Goal: Information Seeking & Learning: Learn about a topic

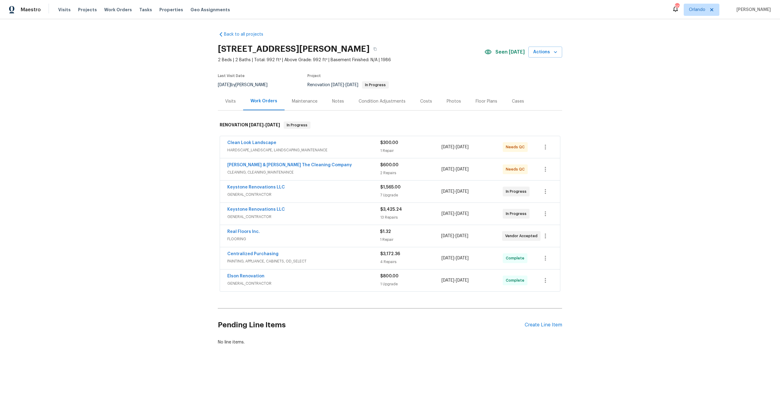
click at [309, 237] on span "FLOORING" at bounding box center [303, 239] width 153 height 6
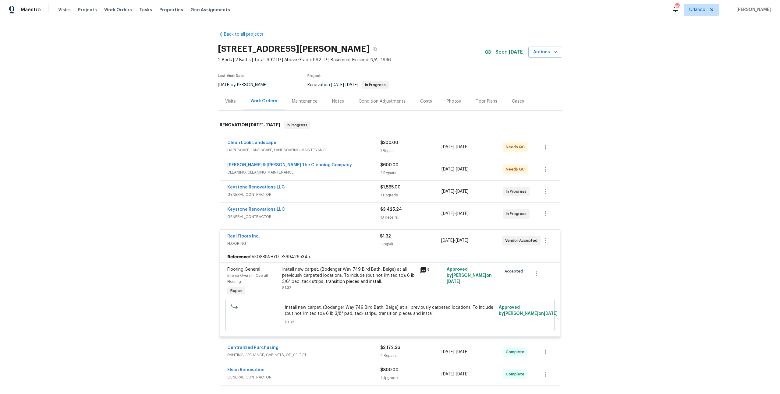
click at [424, 271] on div "3" at bounding box center [431, 270] width 24 height 7
click at [423, 271] on icon at bounding box center [423, 270] width 6 height 6
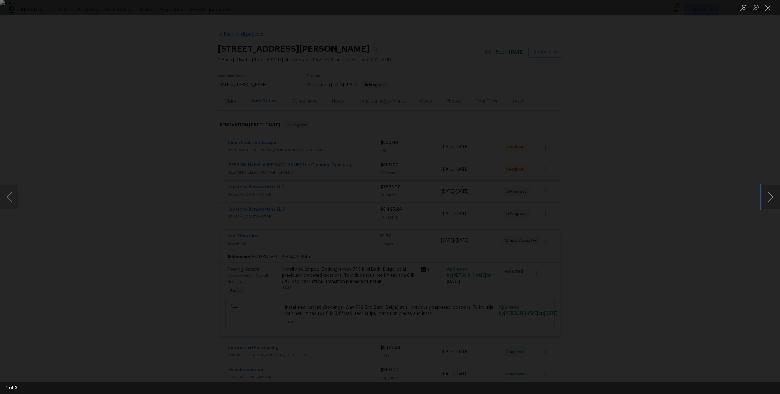
click at [772, 199] on button "Next image" at bounding box center [771, 197] width 18 height 24
click at [770, 198] on button "Next image" at bounding box center [771, 197] width 18 height 24
click at [643, 173] on div "Lightbox" at bounding box center [390, 197] width 780 height 394
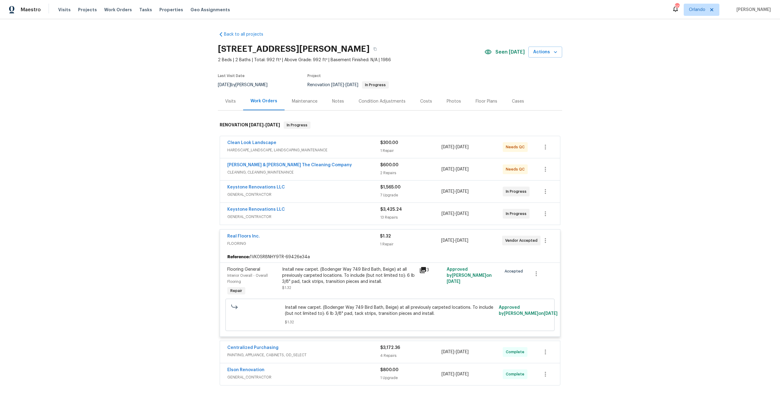
click at [329, 239] on div "Real Floors Inc." at bounding box center [303, 236] width 153 height 7
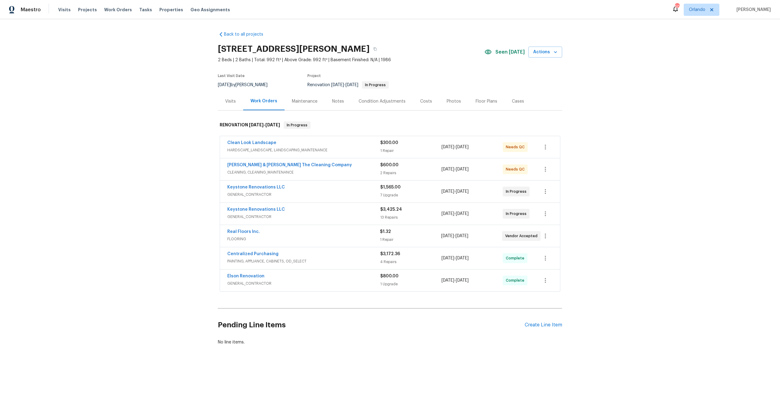
click at [327, 256] on div "Centralized Purchasing" at bounding box center [303, 254] width 153 height 7
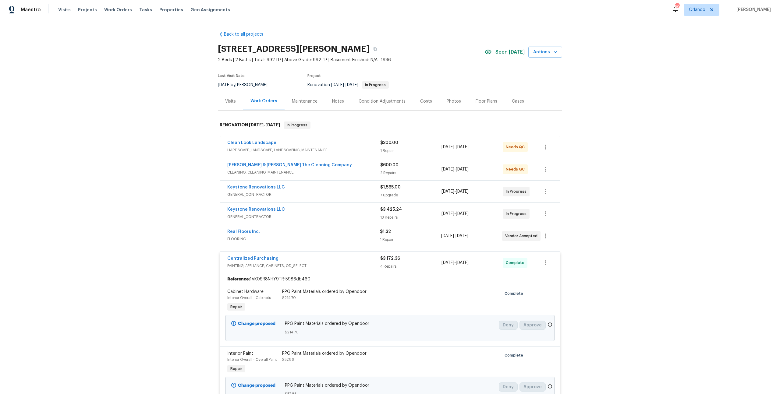
click at [282, 256] on div "Centralized Purchasing" at bounding box center [303, 259] width 153 height 7
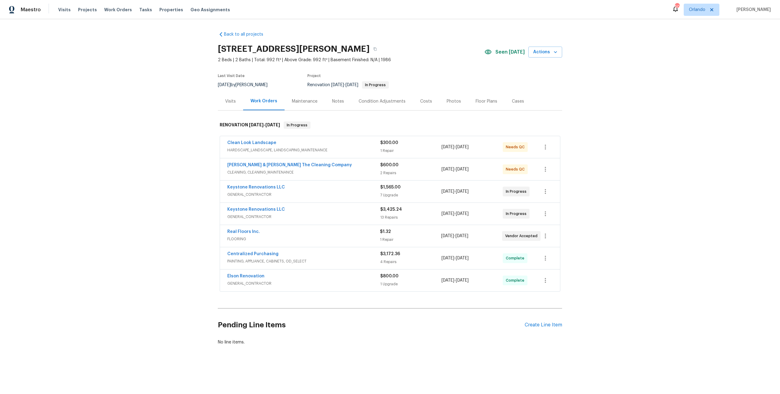
click at [311, 280] on div "Elson Renovation" at bounding box center [303, 276] width 153 height 7
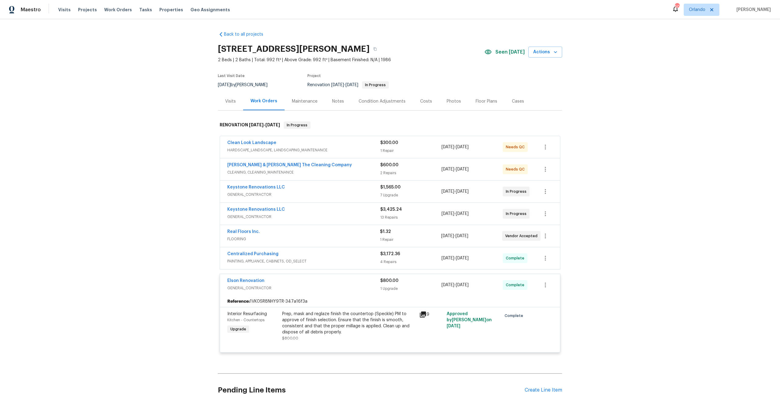
click at [422, 317] on icon at bounding box center [422, 314] width 7 height 7
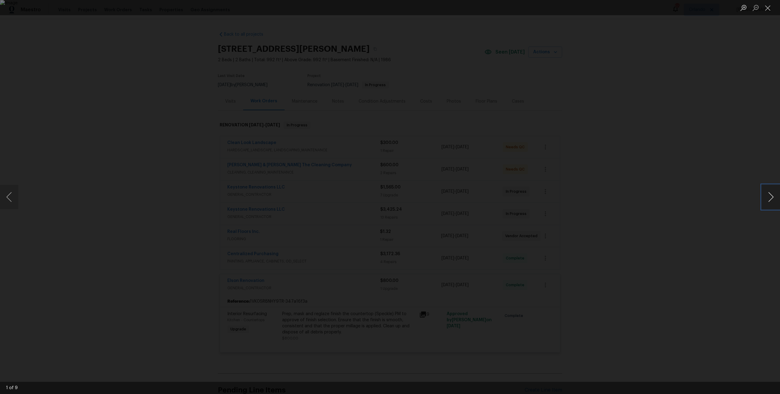
click at [771, 196] on button "Next image" at bounding box center [771, 197] width 18 height 24
click at [12, 196] on button "Previous image" at bounding box center [9, 197] width 18 height 24
click at [770, 204] on button "Next image" at bounding box center [771, 197] width 18 height 24
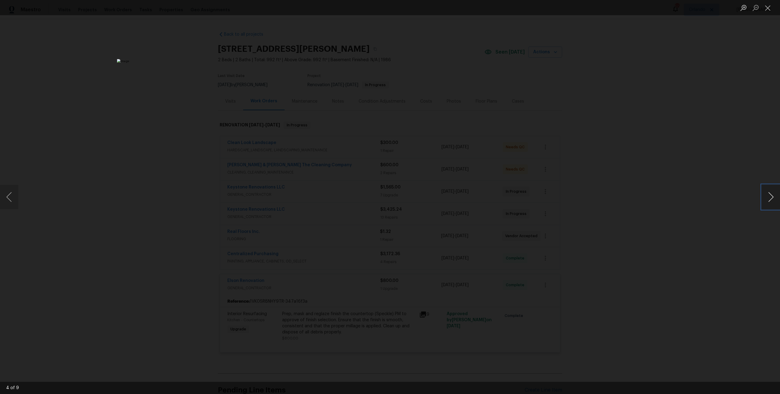
click at [770, 204] on button "Next image" at bounding box center [771, 197] width 18 height 24
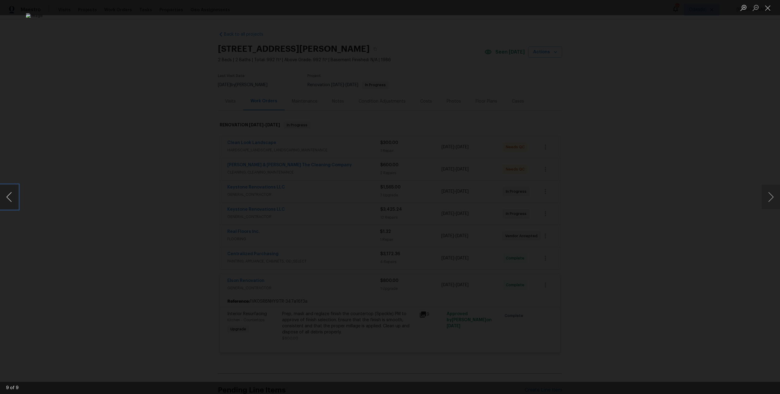
click at [8, 193] on button "Previous image" at bounding box center [9, 197] width 18 height 24
click at [775, 193] on button "Next image" at bounding box center [771, 197] width 18 height 24
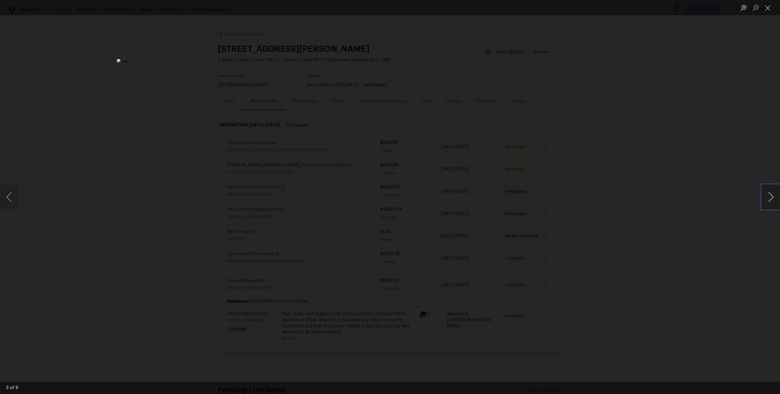
click at [775, 193] on button "Next image" at bounding box center [771, 197] width 18 height 24
click at [670, 188] on div "Lightbox" at bounding box center [390, 197] width 780 height 394
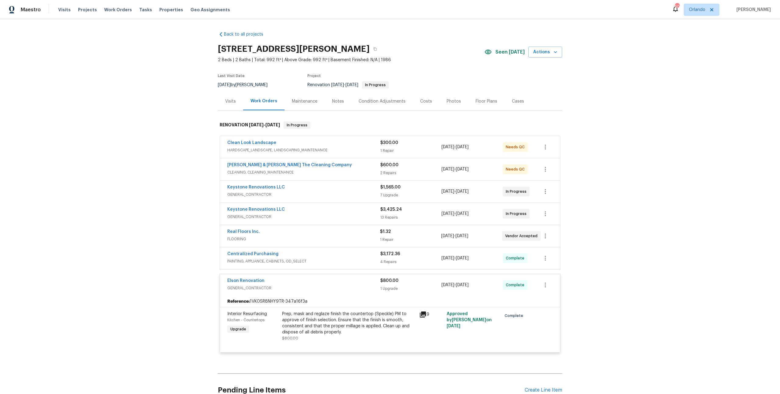
click at [316, 213] on div "Keystone Renovations LLC" at bounding box center [303, 210] width 153 height 7
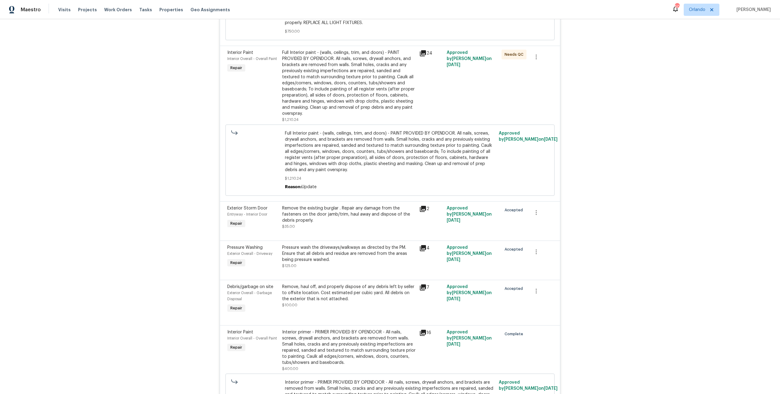
scroll to position [662, 0]
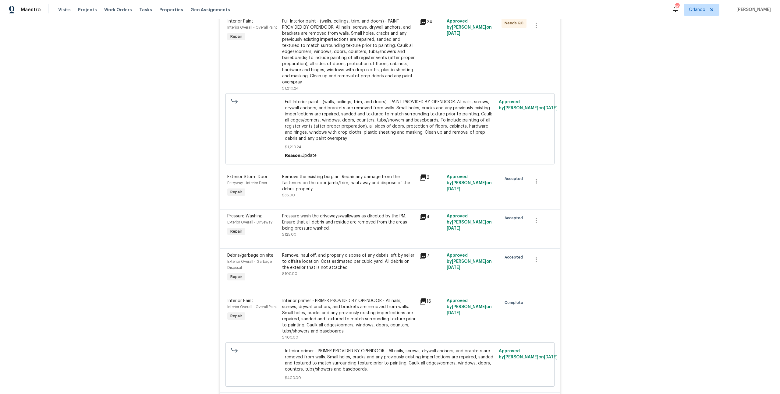
click at [421, 23] on icon at bounding box center [422, 21] width 7 height 7
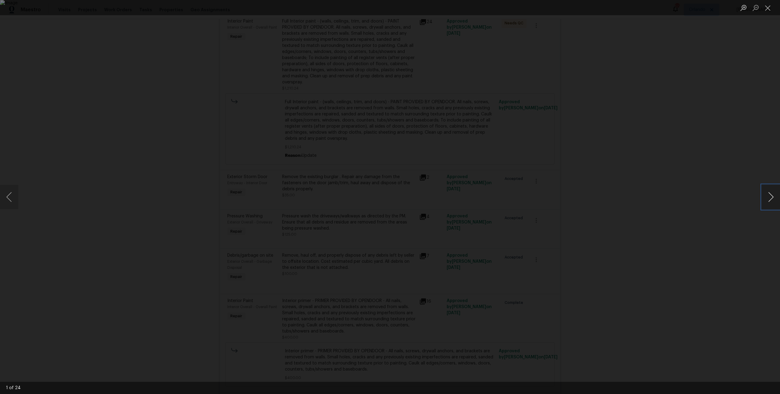
click at [773, 202] on button "Next image" at bounding box center [771, 197] width 18 height 24
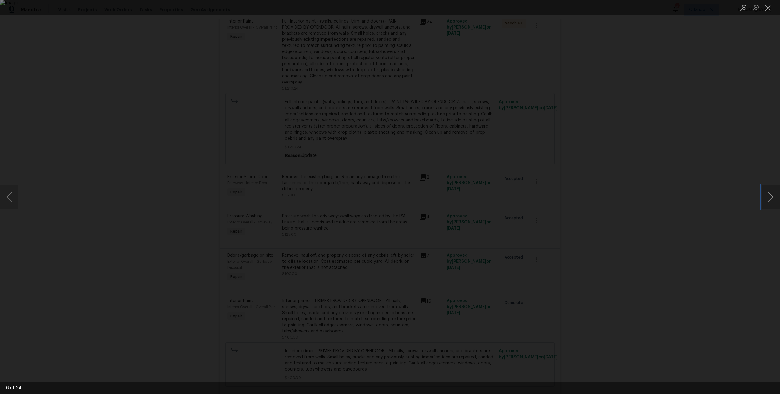
click at [773, 202] on button "Next image" at bounding box center [771, 197] width 18 height 24
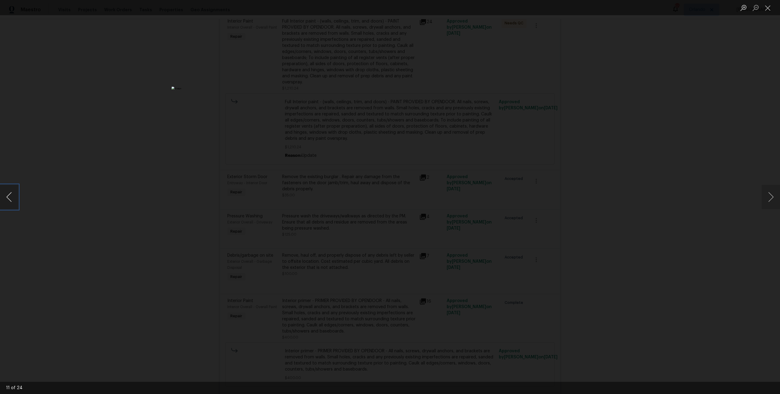
click at [13, 201] on button "Previous image" at bounding box center [9, 197] width 18 height 24
click at [90, 188] on div "Lightbox" at bounding box center [390, 197] width 780 height 394
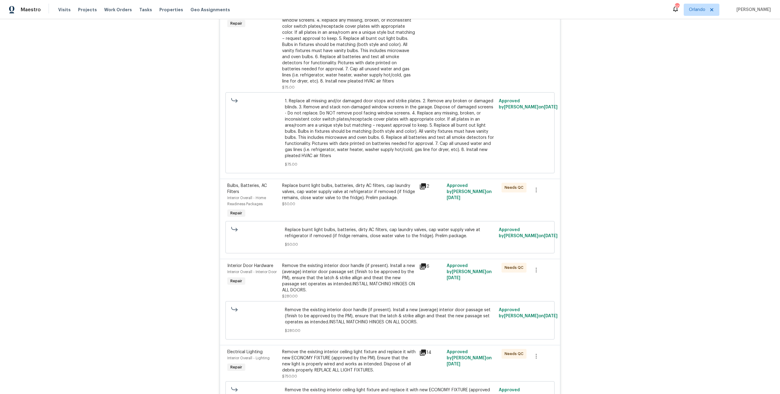
scroll to position [0, 0]
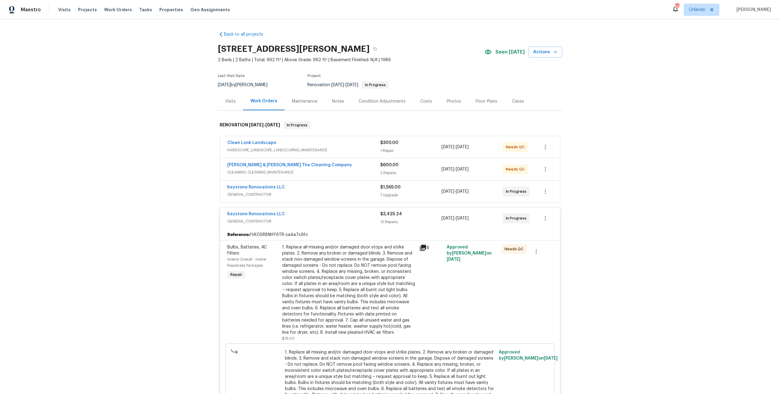
click at [346, 213] on div "Keystone Renovations LLC" at bounding box center [303, 214] width 153 height 7
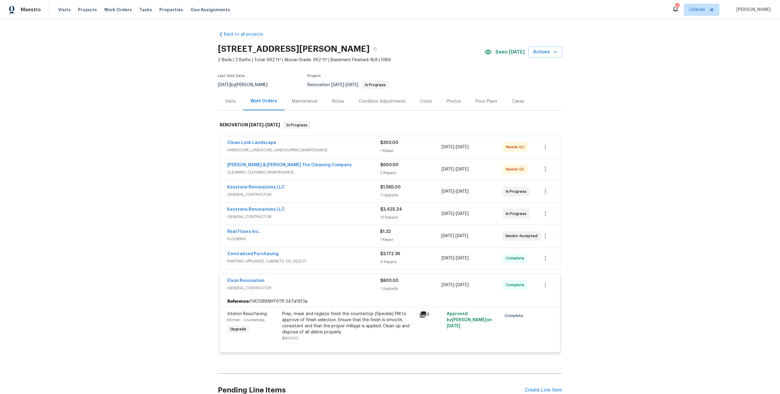
click at [336, 167] on div "[PERSON_NAME] & [PERSON_NAME] The Cleaning Company" at bounding box center [303, 165] width 153 height 7
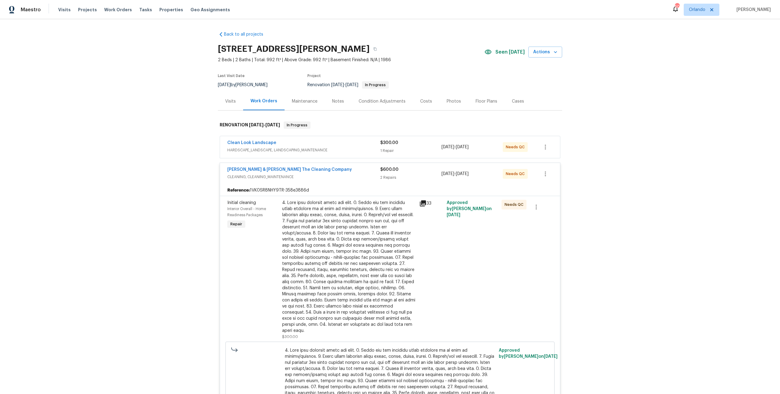
click at [336, 168] on div "[PERSON_NAME] & [PERSON_NAME] The Cleaning Company" at bounding box center [303, 170] width 153 height 7
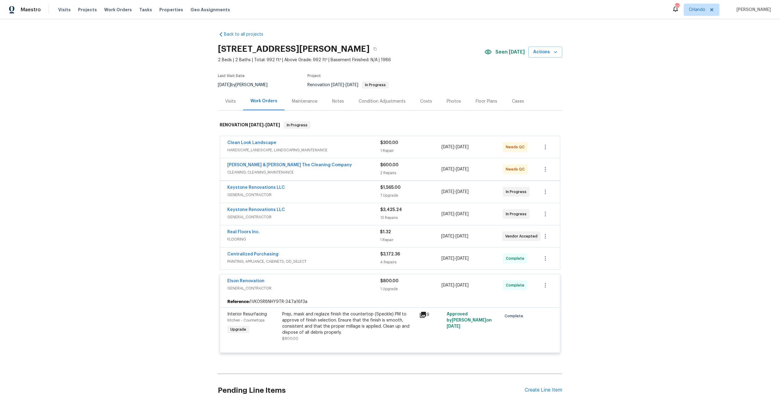
click at [333, 154] on div "Clean Look Landscape HARDSCAPE_LANDSCAPE, LANDSCAPING_MAINTENANCE" at bounding box center [303, 147] width 153 height 15
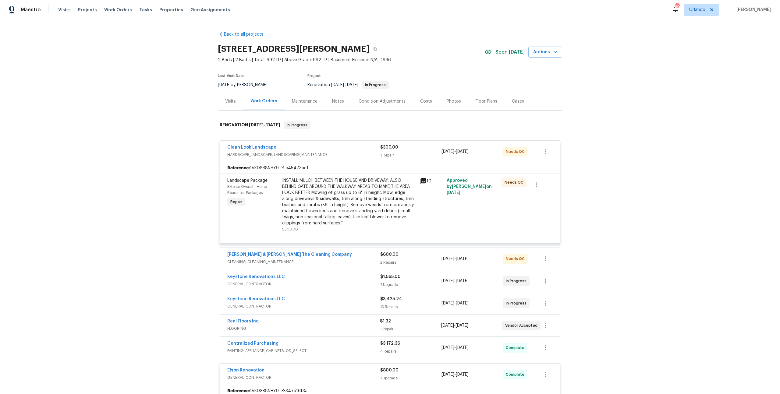
click at [333, 154] on span "HARDSCAPE_LANDSCAPE, LANDSCAPING_MAINTENANCE" at bounding box center [303, 155] width 153 height 6
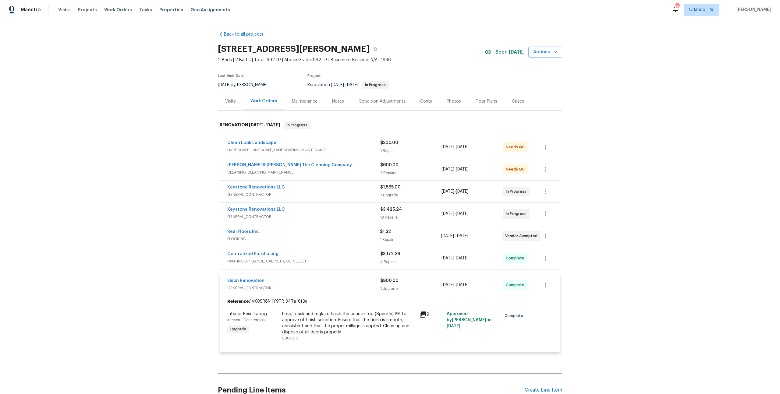
click at [319, 191] on div "Keystone Renovations LLC" at bounding box center [303, 187] width 153 height 7
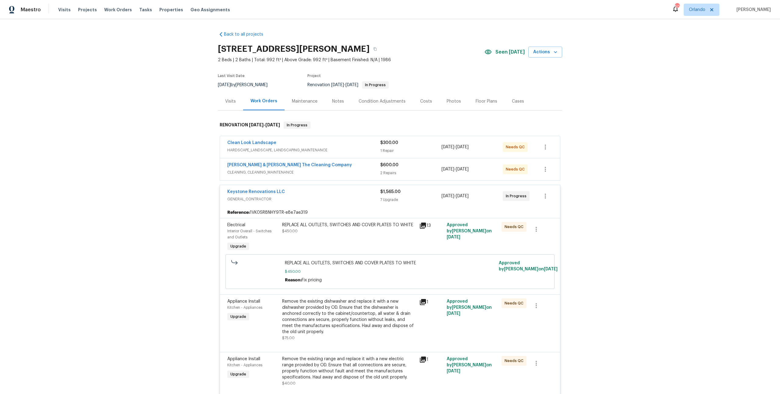
click at [419, 223] on icon at bounding box center [422, 225] width 7 height 7
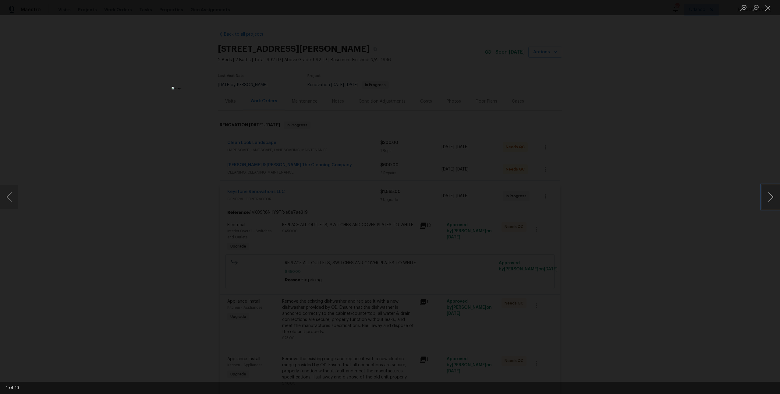
click at [765, 198] on button "Next image" at bounding box center [771, 197] width 18 height 24
click at [6, 199] on button "Previous image" at bounding box center [9, 197] width 18 height 24
click at [109, 200] on div "Lightbox" at bounding box center [390, 197] width 780 height 394
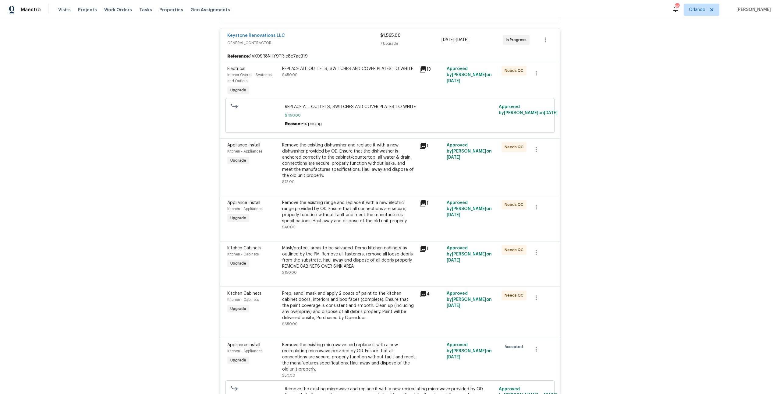
scroll to position [160, 0]
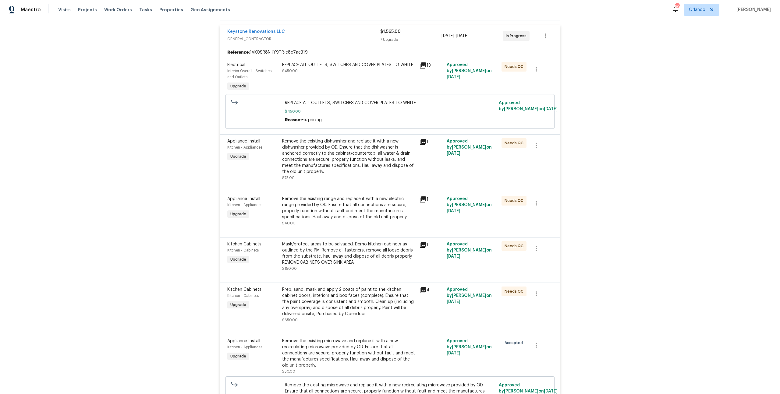
click at [423, 141] on icon at bounding box center [423, 142] width 6 height 6
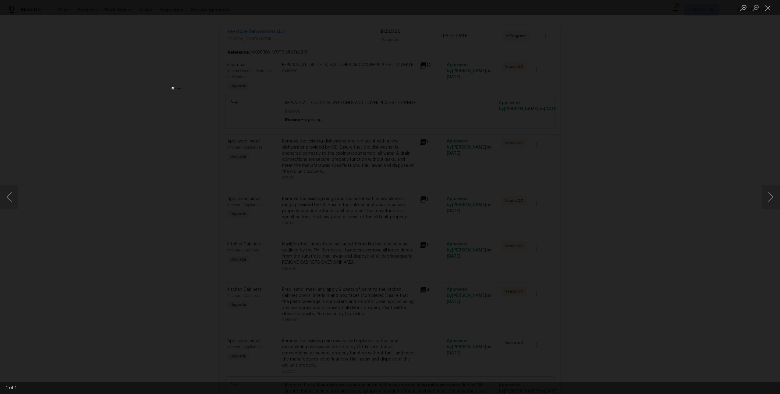
click at [693, 222] on div "Lightbox" at bounding box center [390, 197] width 780 height 394
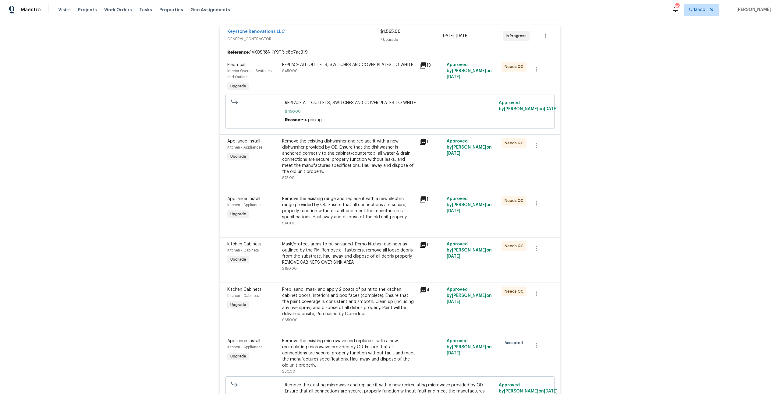
click at [422, 203] on icon at bounding box center [422, 199] width 7 height 7
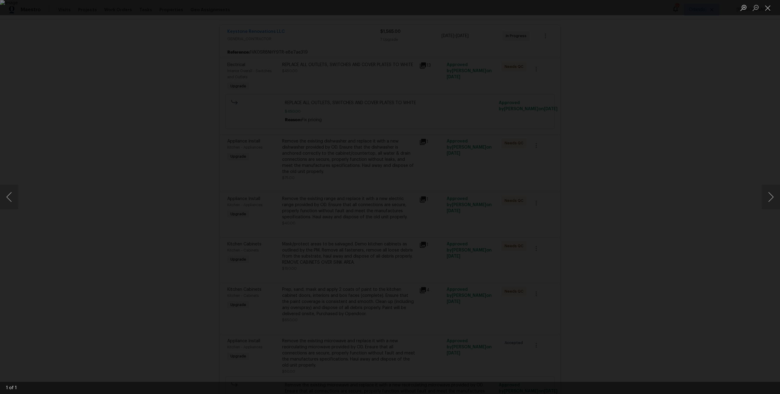
click at [667, 225] on div "Lightbox" at bounding box center [390, 197] width 780 height 394
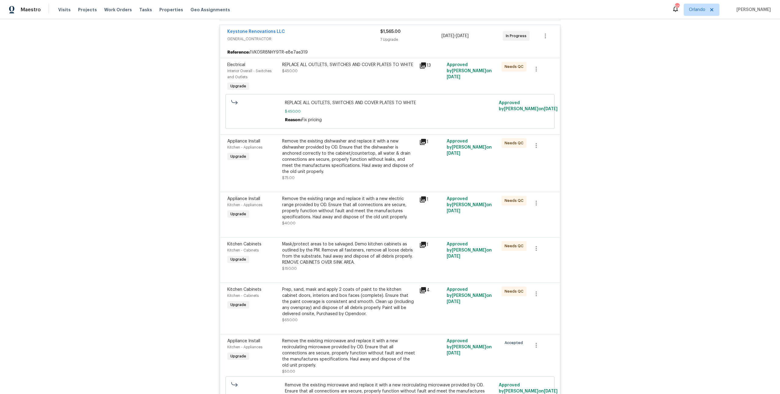
click at [433, 246] on div "1" at bounding box center [431, 244] width 24 height 7
drag, startPoint x: 431, startPoint y: 246, endPoint x: 419, endPoint y: 246, distance: 11.9
click at [431, 246] on div "1" at bounding box center [431, 244] width 24 height 7
click at [420, 246] on icon at bounding box center [423, 245] width 6 height 6
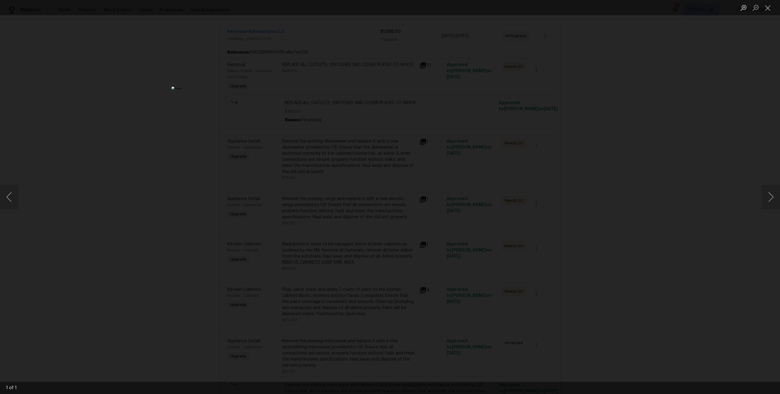
click at [661, 250] on div "Lightbox" at bounding box center [390, 197] width 780 height 394
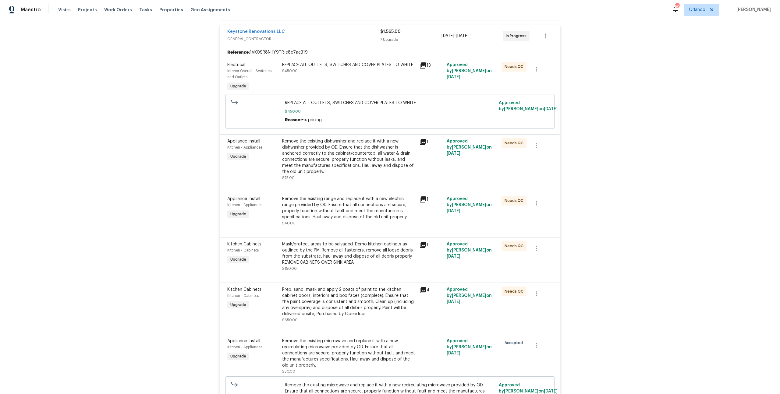
click at [424, 292] on div "4" at bounding box center [431, 290] width 24 height 7
click at [421, 290] on icon at bounding box center [423, 290] width 6 height 6
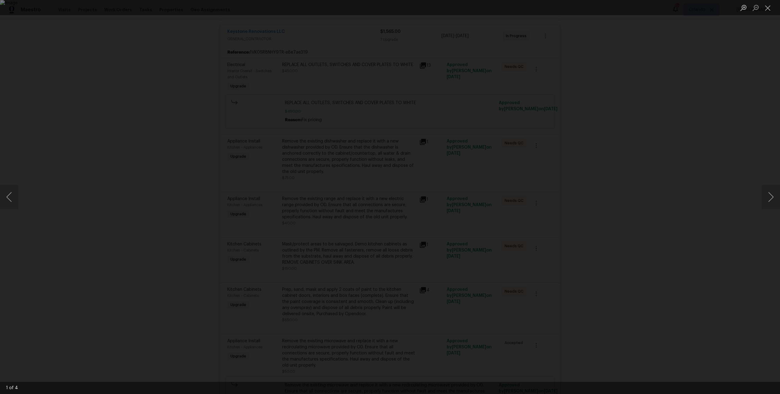
click at [654, 246] on div "Lightbox" at bounding box center [390, 197] width 780 height 394
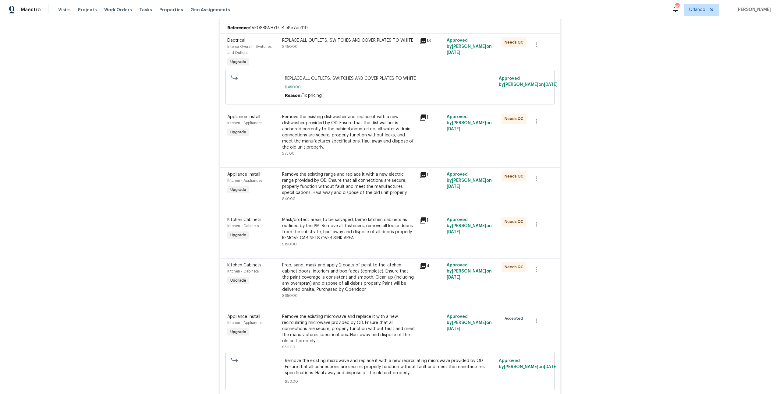
scroll to position [283, 0]
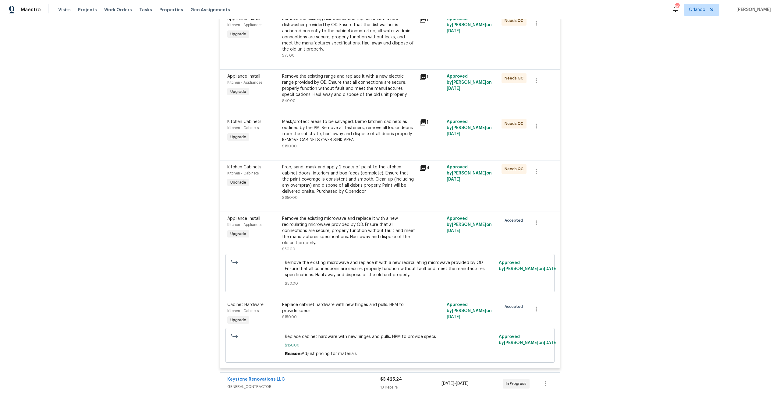
click at [422, 168] on icon at bounding box center [422, 167] width 7 height 7
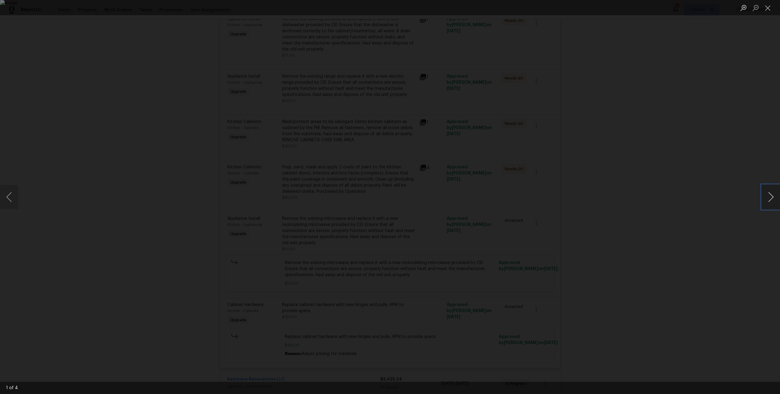
click at [778, 196] on button "Next image" at bounding box center [771, 197] width 18 height 24
click at [677, 205] on div "Lightbox" at bounding box center [390, 197] width 780 height 394
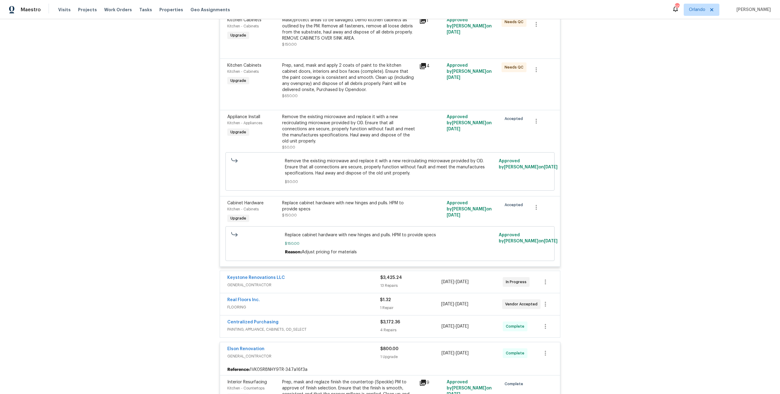
scroll to position [381, 0]
